Goal: Check status: Check status

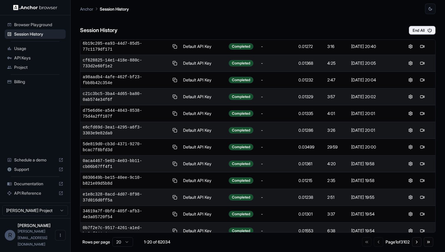
scroll to position [82, 0]
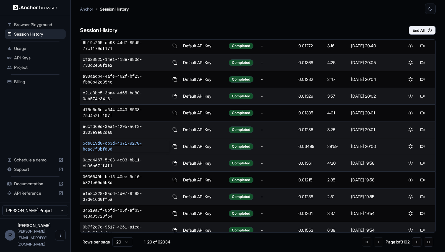
click at [106, 144] on span "5de819d0-cb3d-4371-9270-bcac7f8bfd3d" at bounding box center [126, 147] width 86 height 12
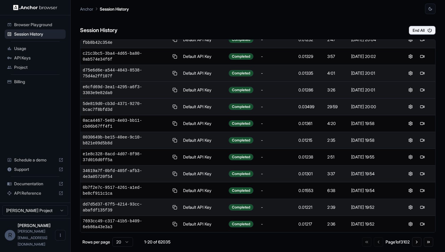
scroll to position [155, 0]
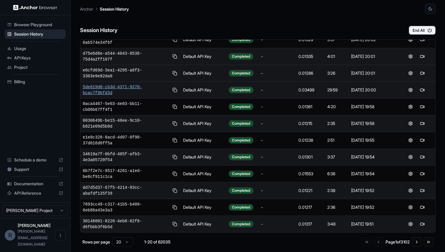
click at [126, 87] on span "5de819d0-cb3d-4371-9270-bcac7f8bfd3d" at bounding box center [126, 90] width 86 height 12
